Goal: Task Accomplishment & Management: Complete application form

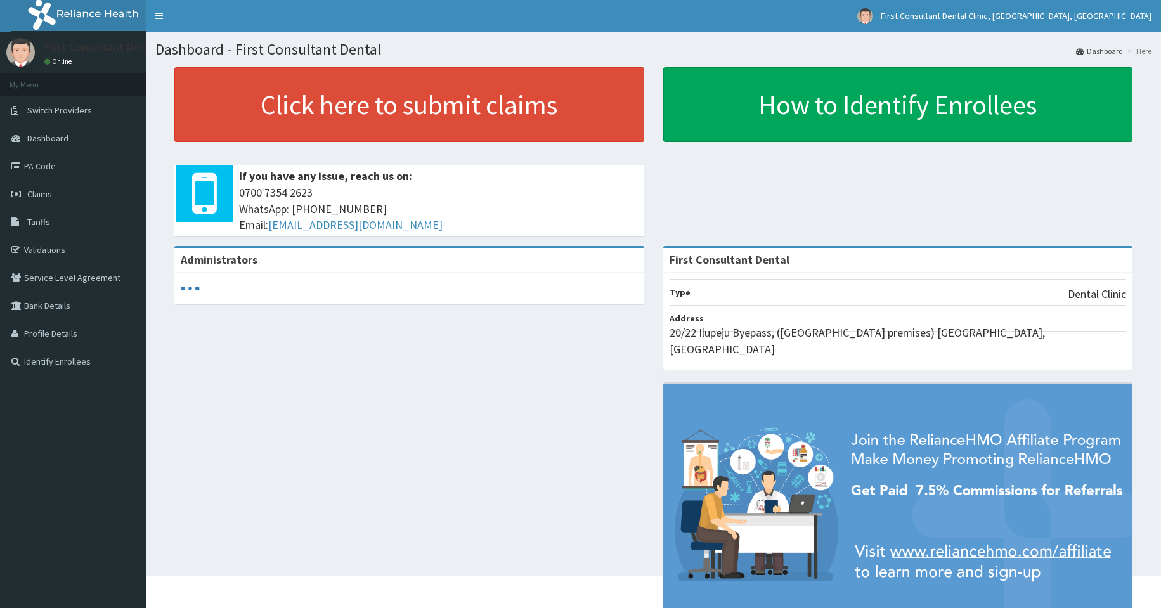
click at [50, 169] on link "PA Code" at bounding box center [73, 166] width 146 height 28
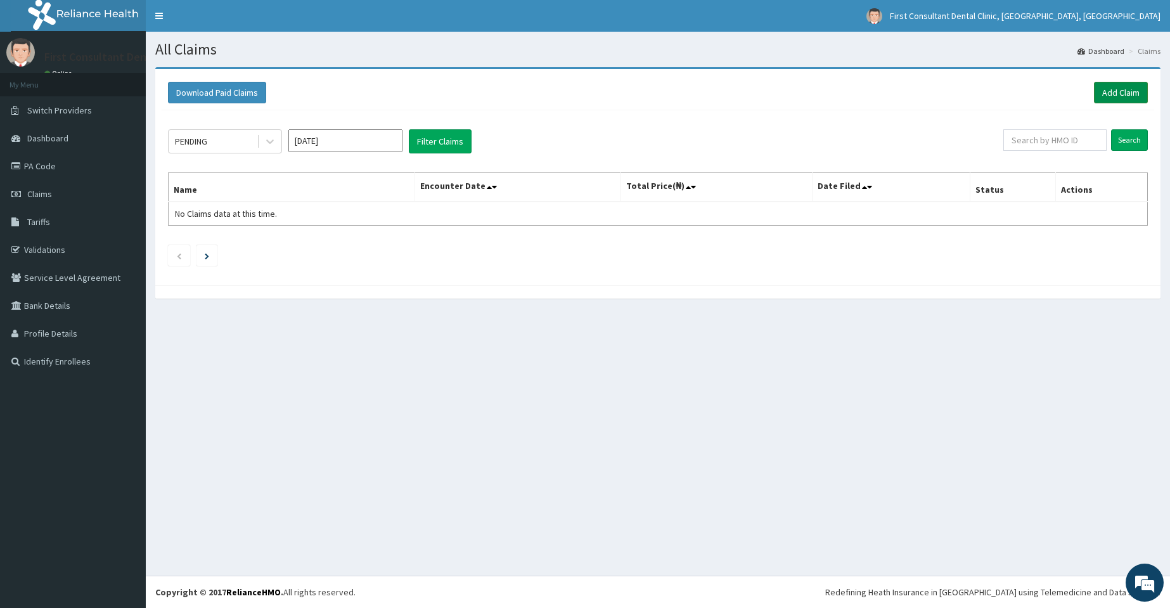
click at [1125, 98] on link "Add Claim" at bounding box center [1121, 93] width 54 height 22
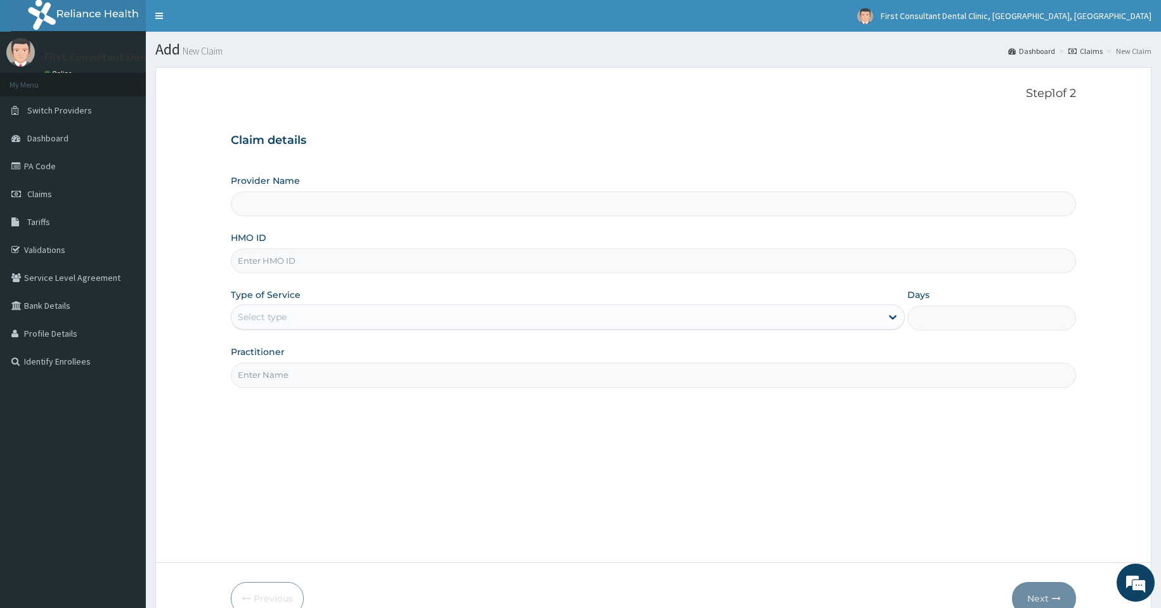
type input "First Consultant Dental"
